Goal: Transaction & Acquisition: Register for event/course

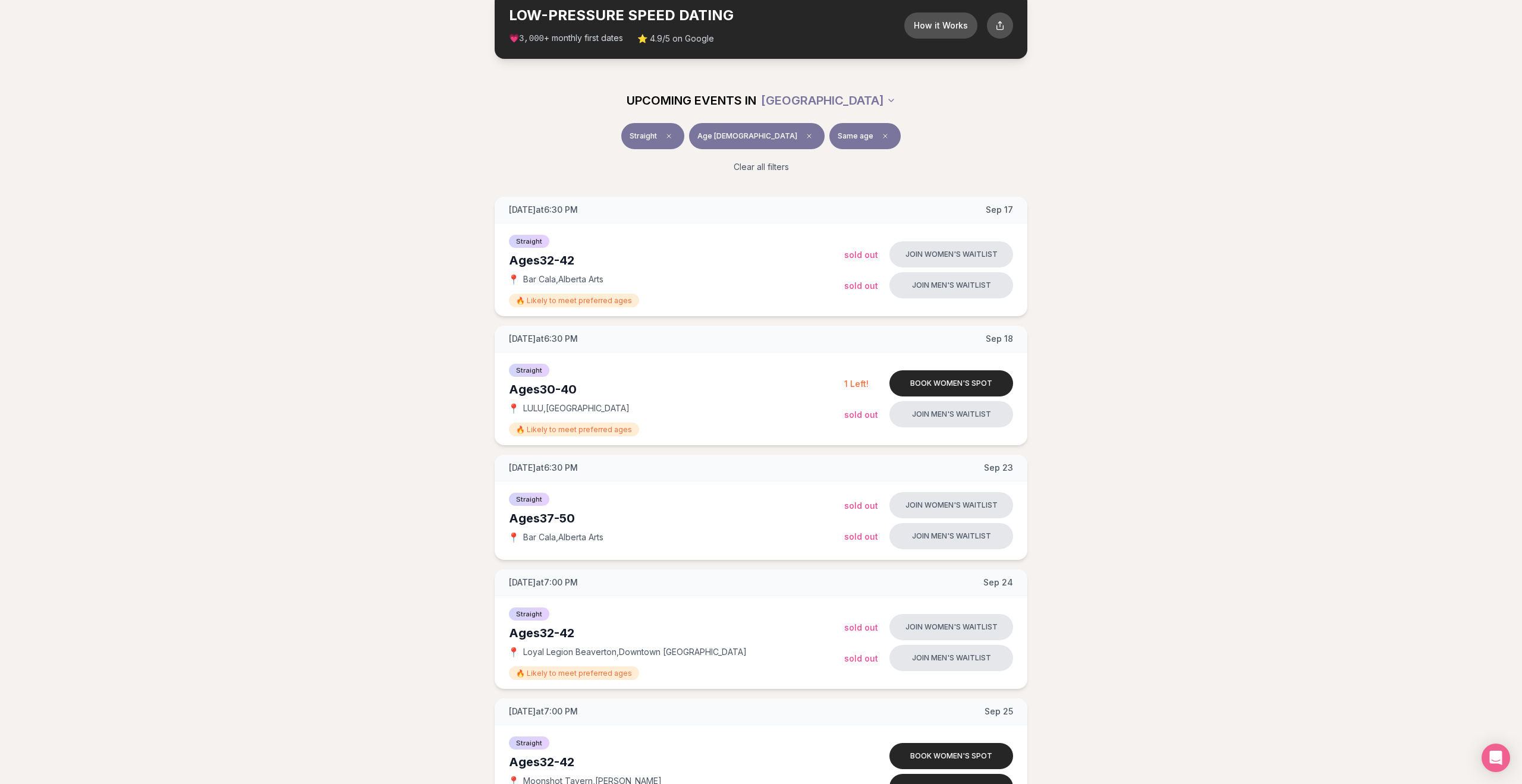
scroll to position [465, 0]
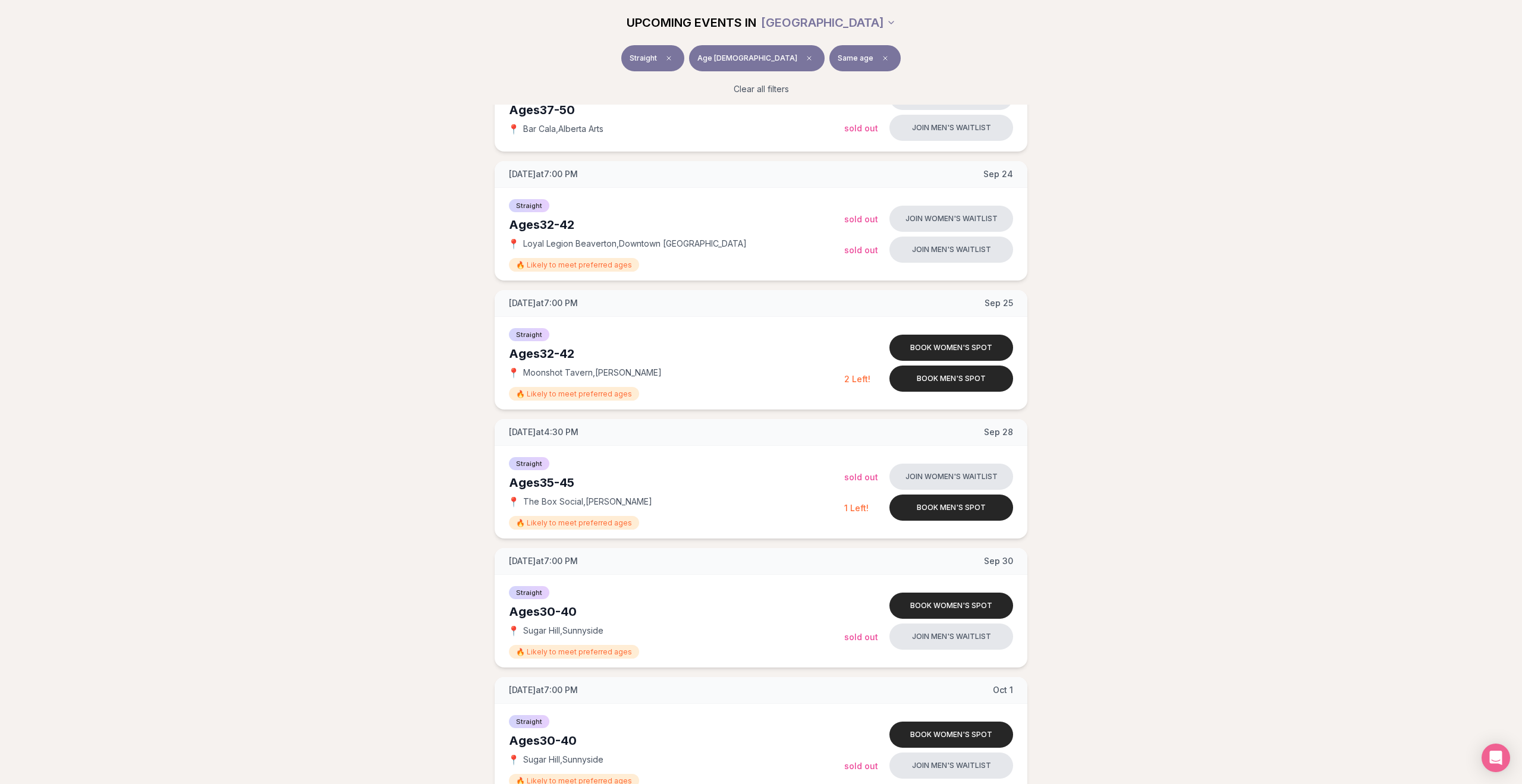
scroll to position [481, 0]
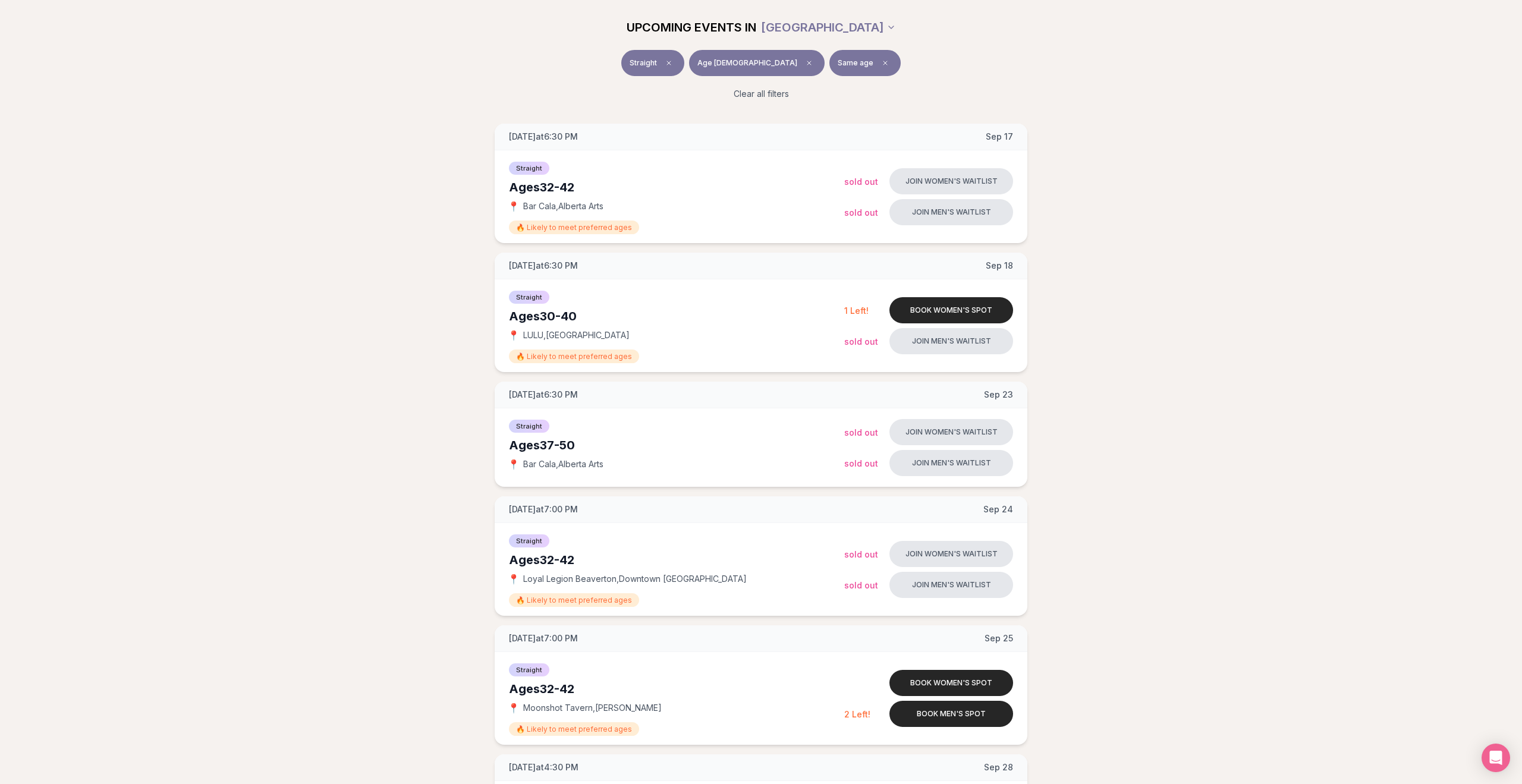
scroll to position [271, 0]
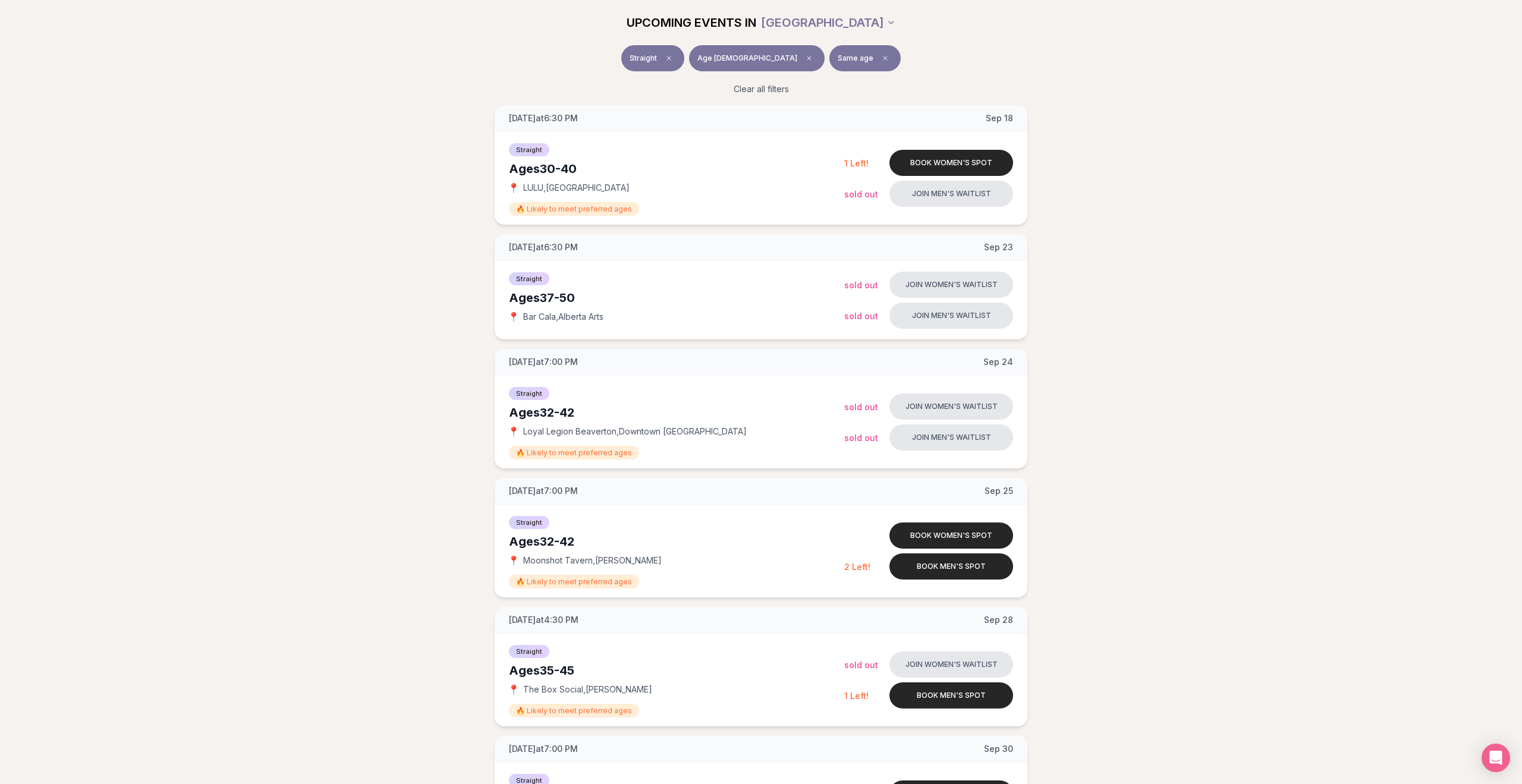
scroll to position [306, 0]
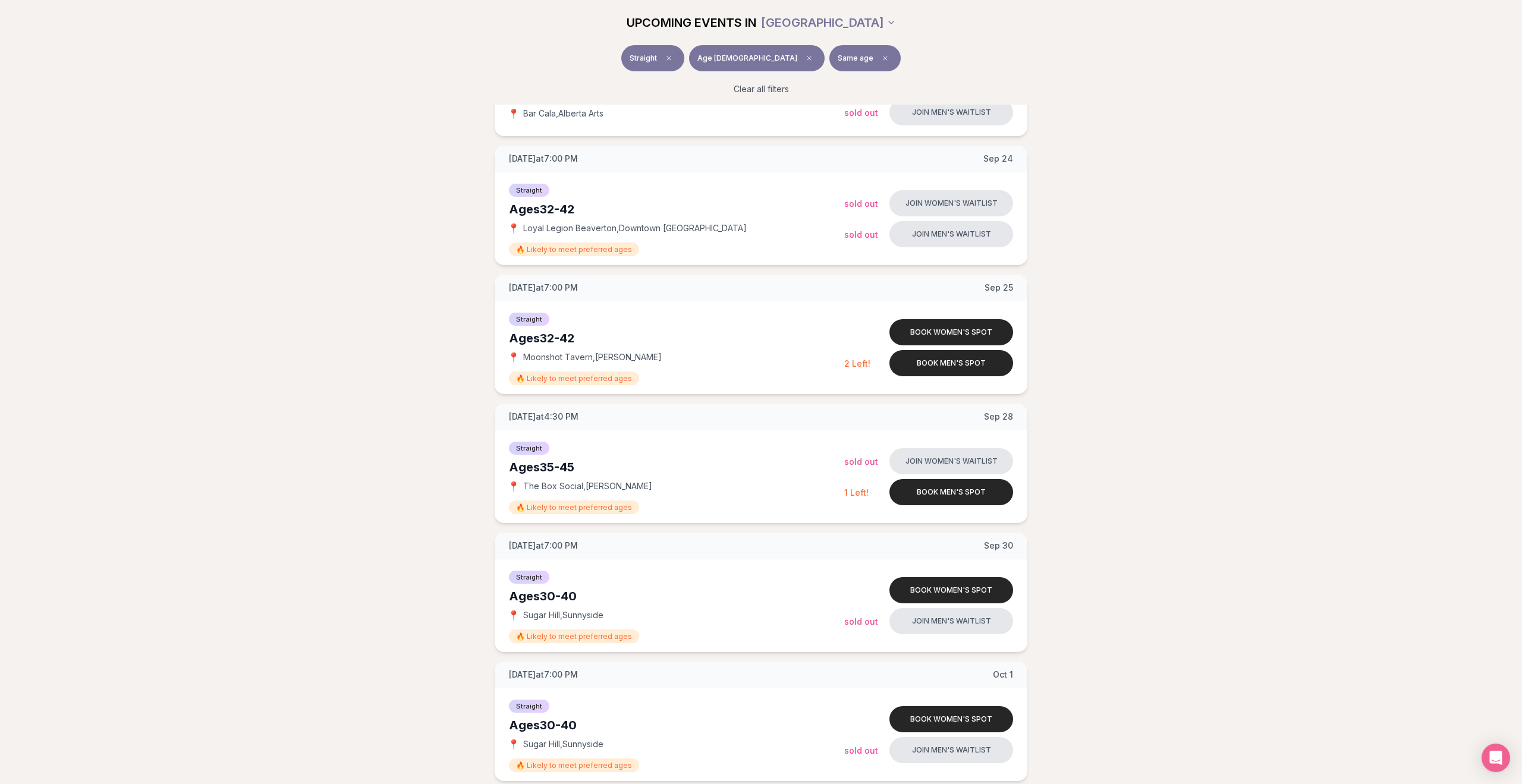
scroll to position [497, 0]
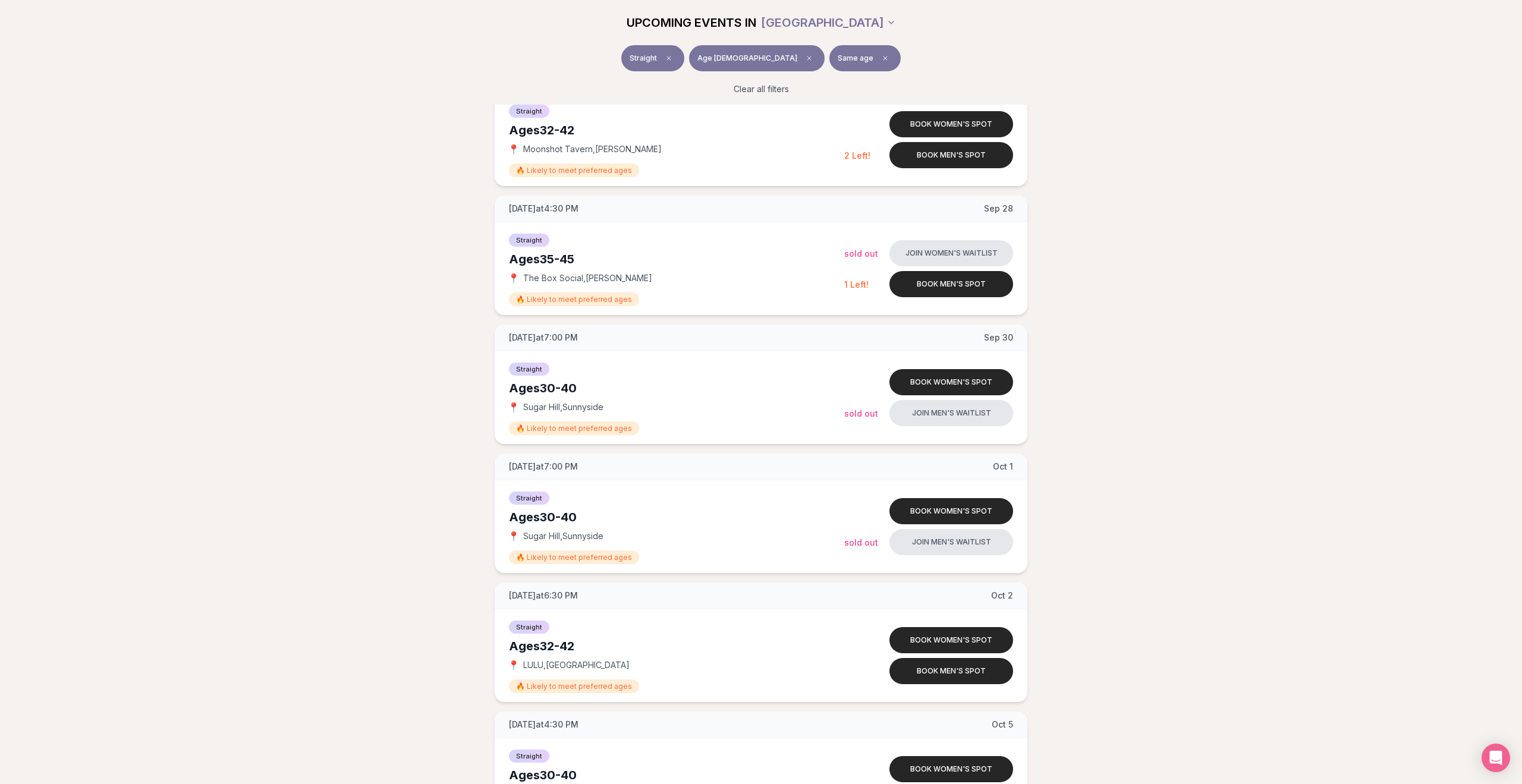
scroll to position [806, 0]
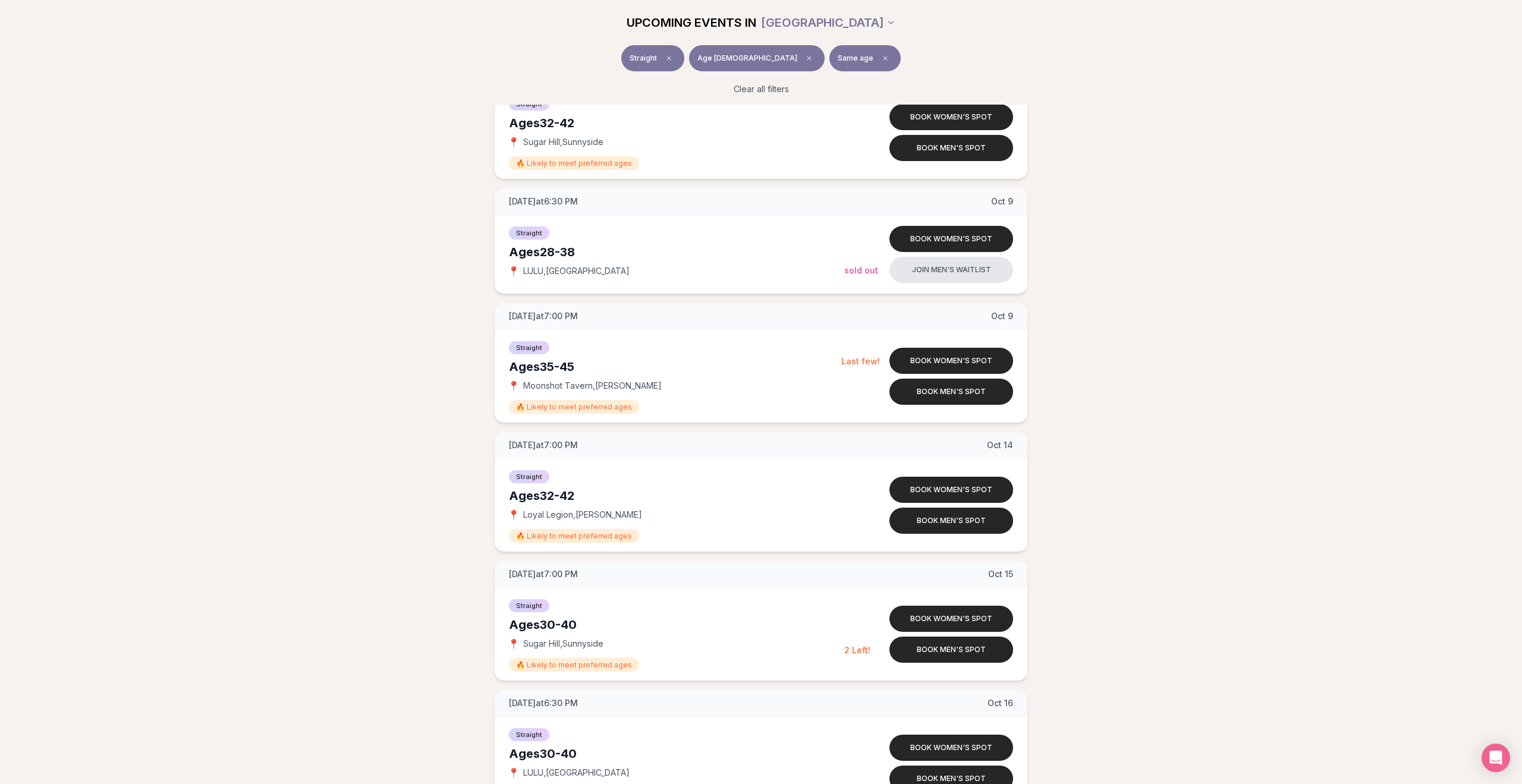
scroll to position [1970, 0]
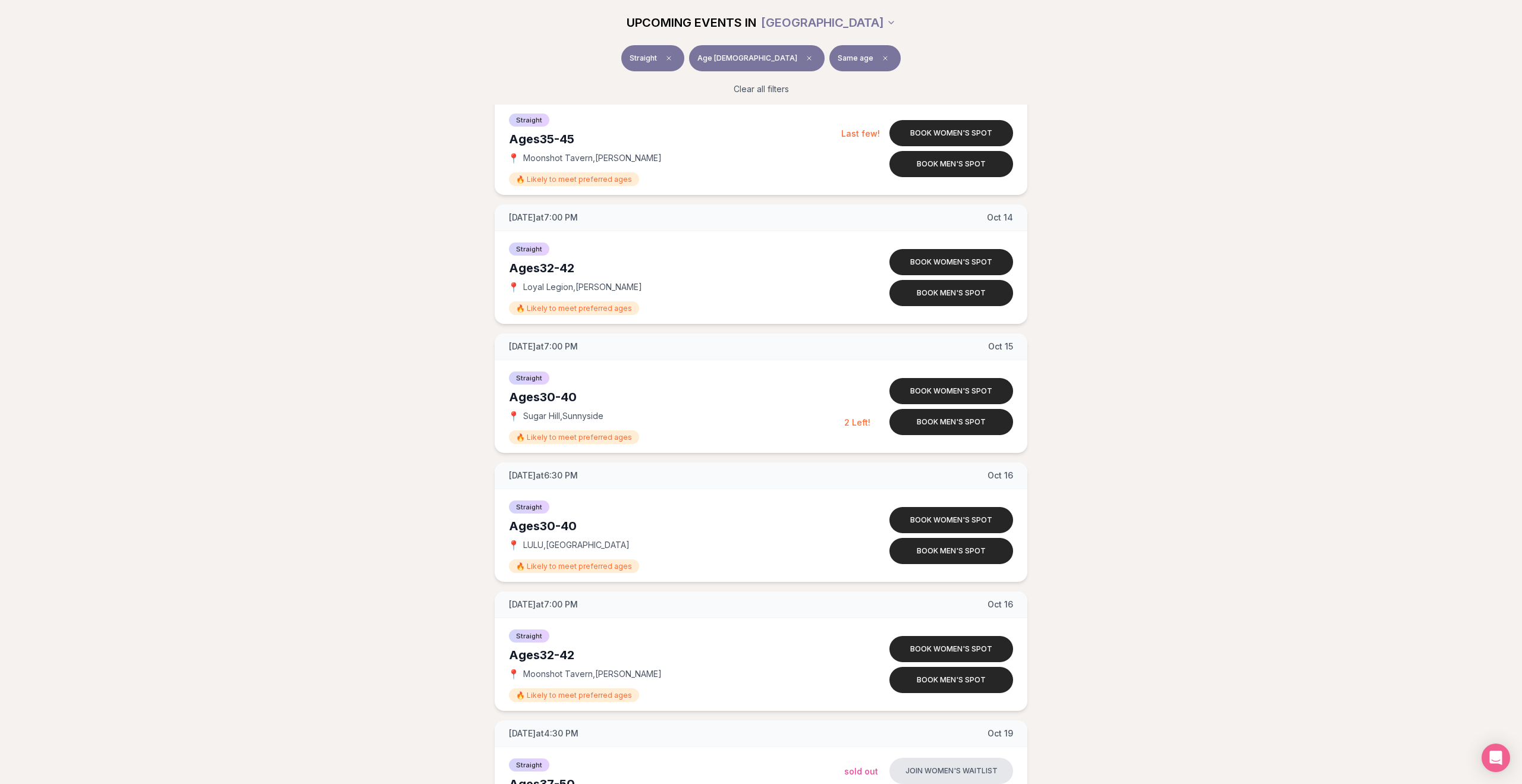
click at [1214, 228] on div "[DATE] at 6:30 PM [DATE] Ages [DEMOGRAPHIC_DATA] Straight 📍 Bar Cala , [GEOGRAP…" at bounding box center [761, 264] width 1484 height 3934
click at [1208, 220] on div "[DATE] at 6:30 PM [DATE] Ages [DEMOGRAPHIC_DATA] Straight 📍 Bar Cala , [GEOGRAP…" at bounding box center [761, 264] width 1484 height 3934
